Goal: Task Accomplishment & Management: Use online tool/utility

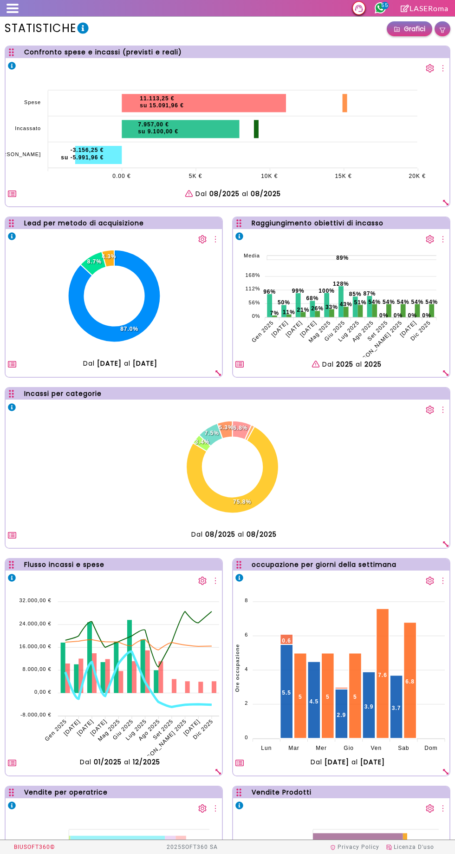
click at [32, 19] on div "statistiche Grafici" at bounding box center [227, 29] width 455 height 24
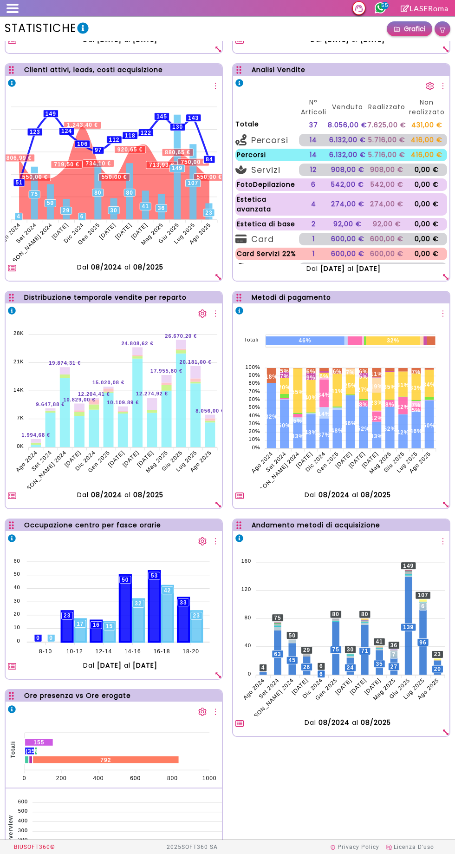
click at [16, 8] on span at bounding box center [13, 8] width 12 height 2
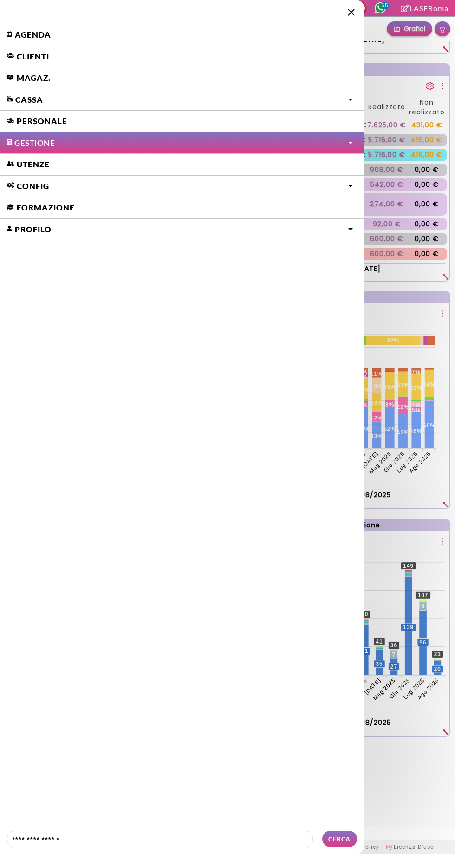
click at [78, 39] on link "Agenda" at bounding box center [182, 34] width 364 height 21
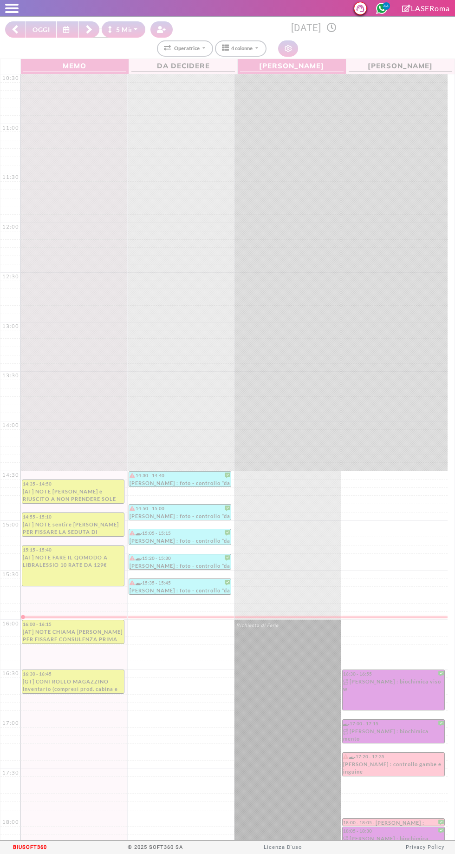
select select "*"
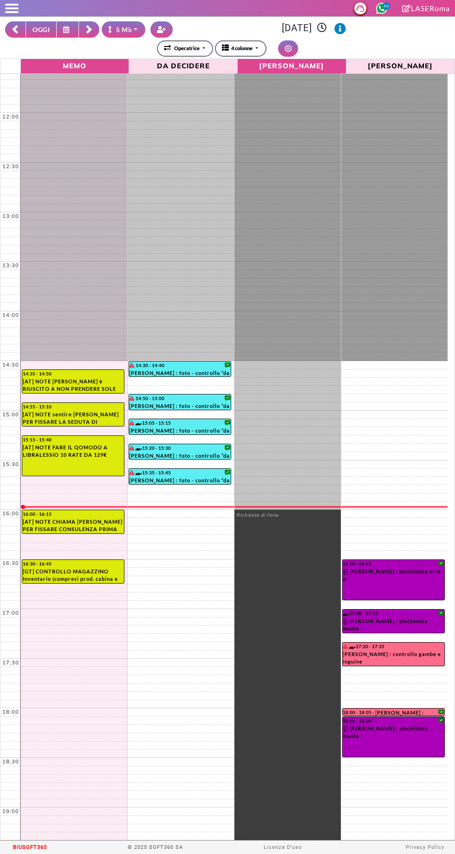
scroll to position [176, 0]
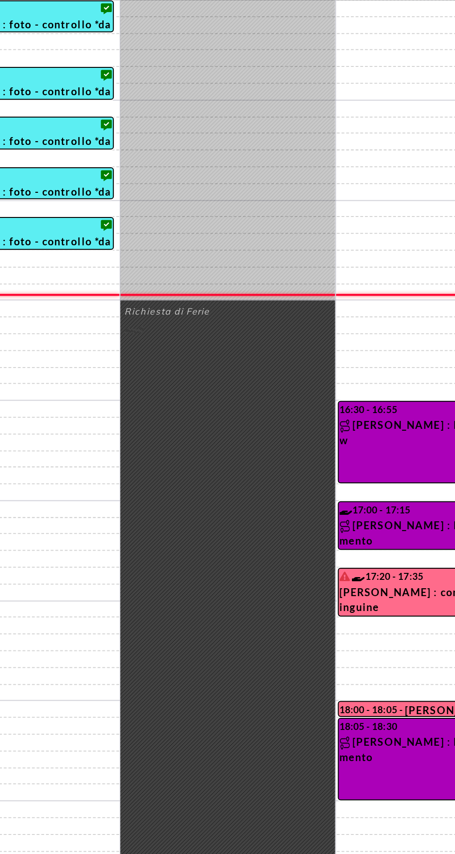
select select "*"
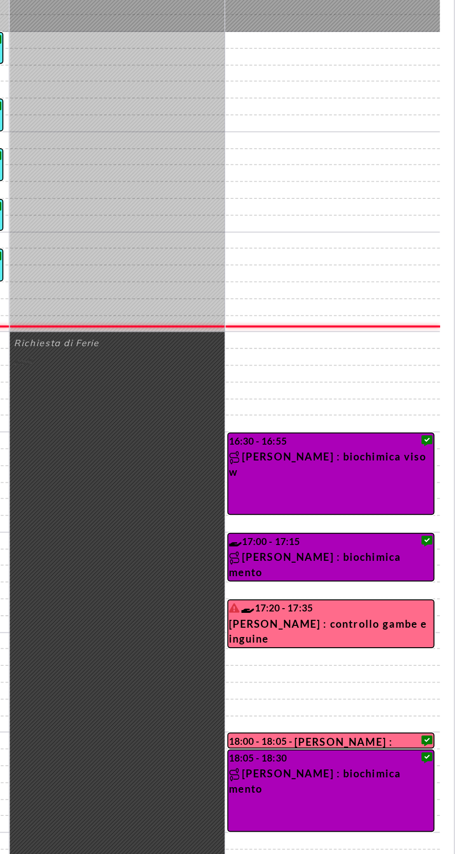
select select "*"
